Goal: Transaction & Acquisition: Book appointment/travel/reservation

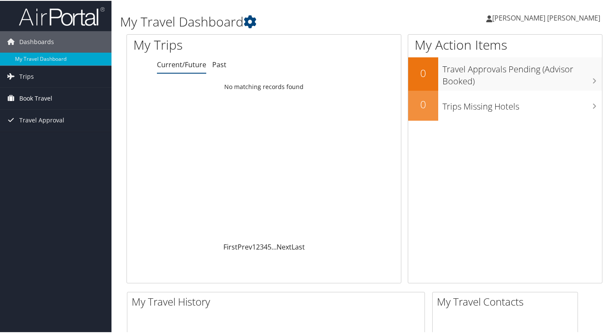
click at [28, 100] on span "Book Travel" at bounding box center [35, 97] width 33 height 21
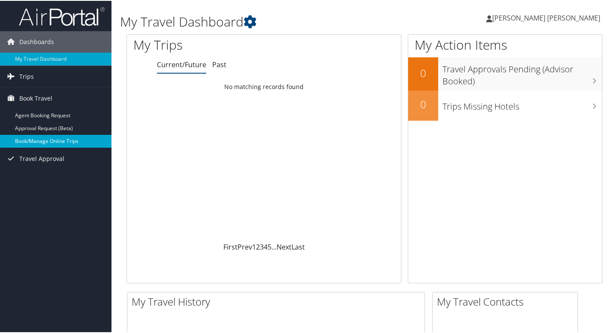
click at [34, 141] on link "Book/Manage Online Trips" at bounding box center [55, 140] width 111 height 13
